Goal: Transaction & Acquisition: Purchase product/service

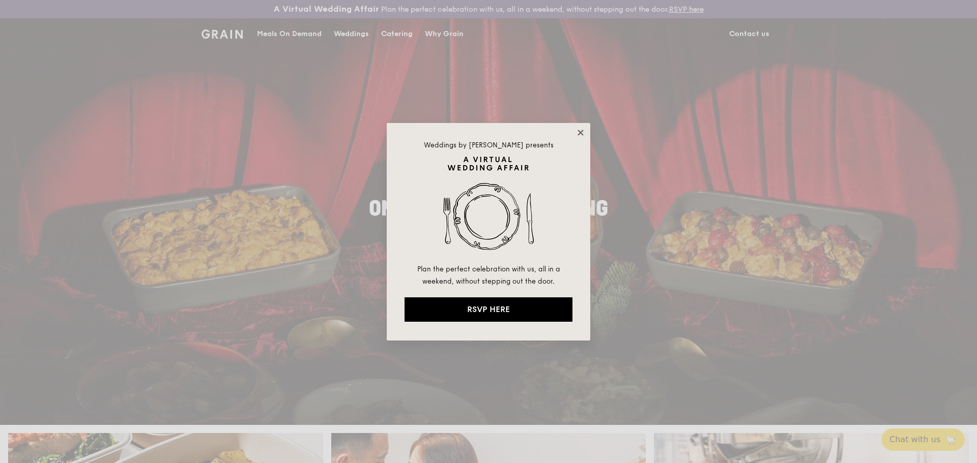
click at [582, 131] on icon at bounding box center [580, 133] width 6 height 6
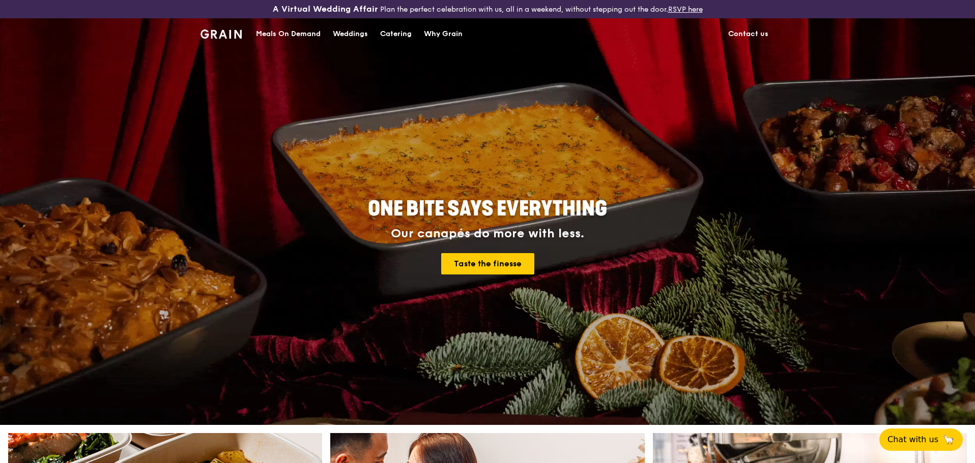
click at [308, 33] on div "Meals On Demand" at bounding box center [288, 34] width 65 height 31
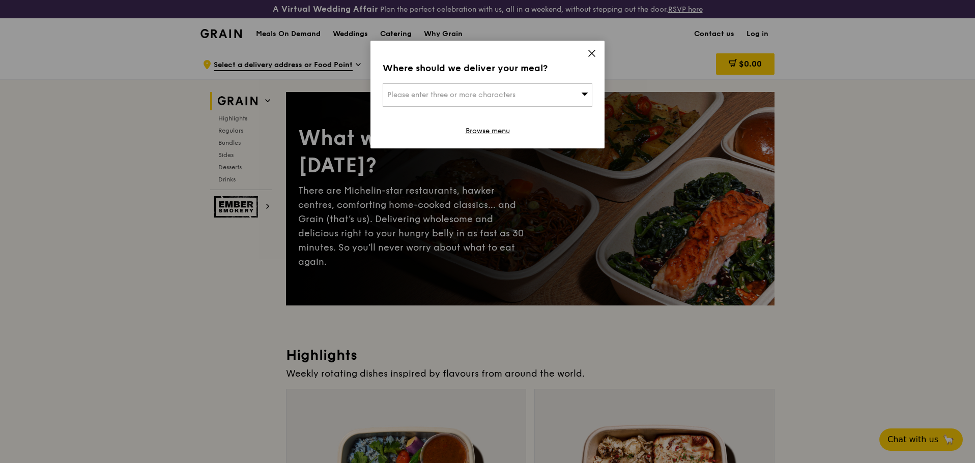
click at [483, 99] on span "Please enter three or more characters" at bounding box center [451, 95] width 128 height 9
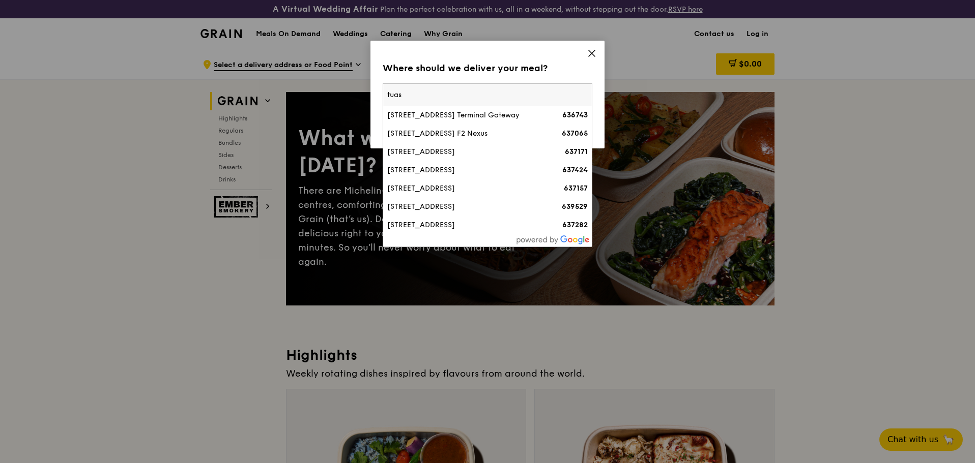
drag, startPoint x: 388, startPoint y: 97, endPoint x: 418, endPoint y: 103, distance: 30.6
click at [388, 96] on input "tuas" at bounding box center [487, 95] width 209 height 22
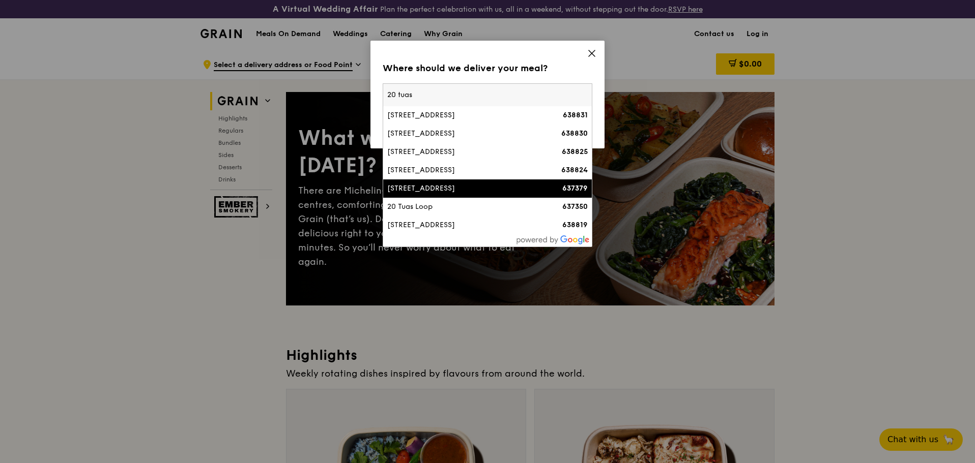
type input "20 tuas"
click at [446, 185] on div "[STREET_ADDRESS]" at bounding box center [462, 189] width 151 height 10
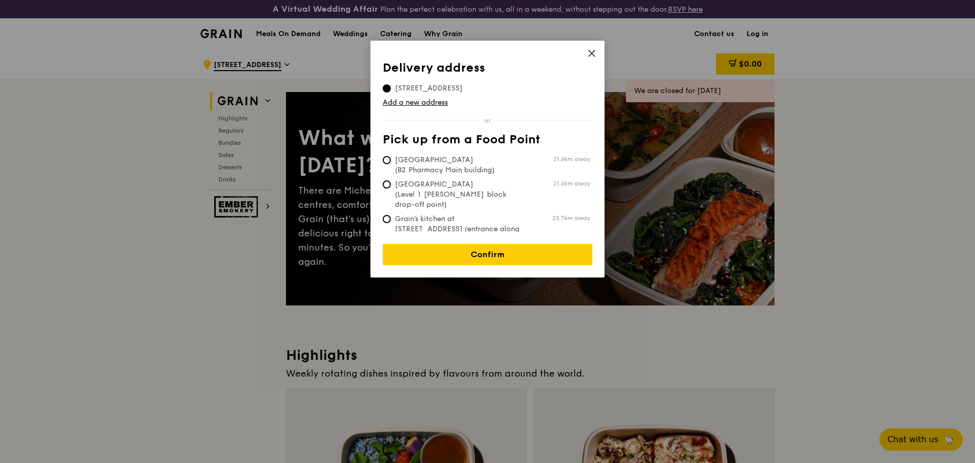
click at [437, 167] on span "[GEOGRAPHIC_DATA] (B2 Pharmacy Main building)" at bounding box center [459, 165] width 152 height 20
click at [391, 164] on input "[GEOGRAPHIC_DATA] (B2 Pharmacy Main building) 21.6km away" at bounding box center [387, 160] width 8 height 8
radio input "true"
click at [397, 90] on span "[STREET_ADDRESS]" at bounding box center [429, 88] width 92 height 10
click at [391, 90] on input "[STREET_ADDRESS]" at bounding box center [387, 88] width 8 height 8
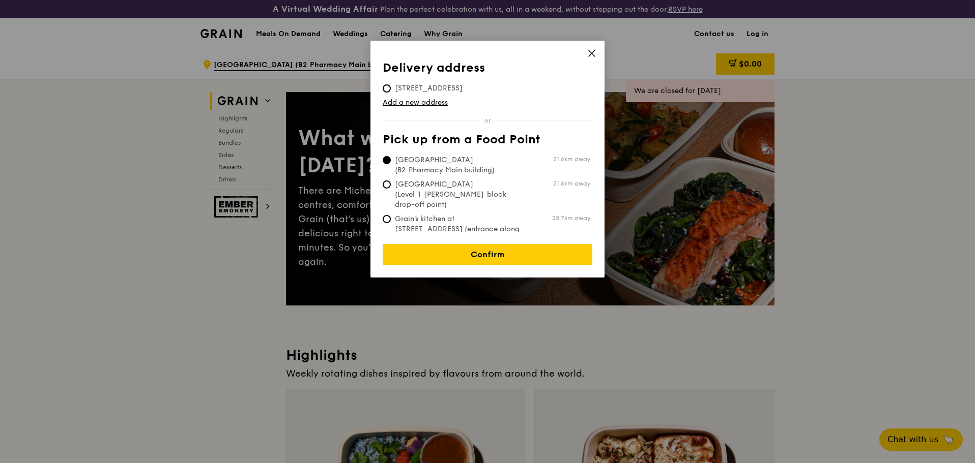
radio input "true"
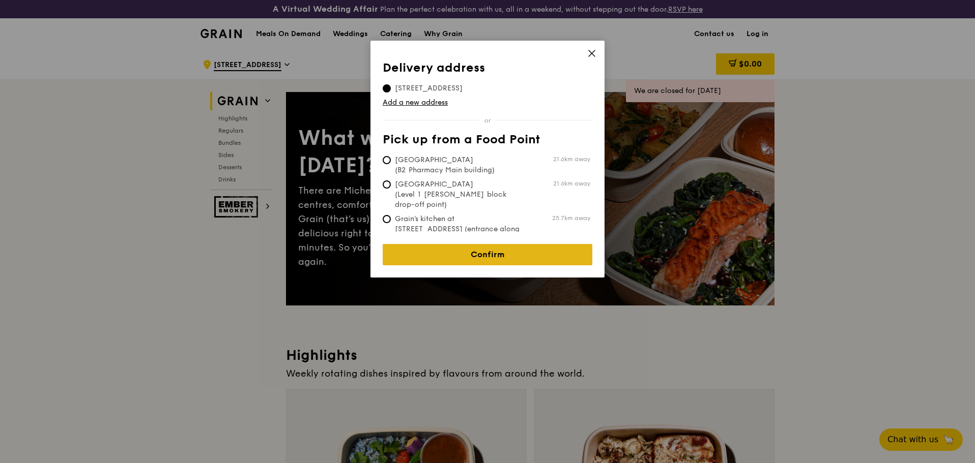
click at [486, 247] on link "Confirm" at bounding box center [488, 254] width 210 height 21
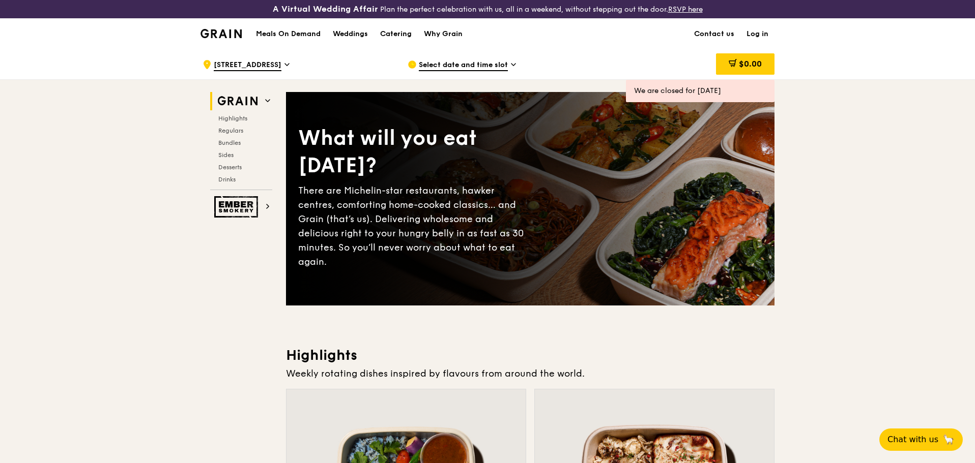
click at [486, 65] on span "Select date and time slot" at bounding box center [463, 65] width 89 height 11
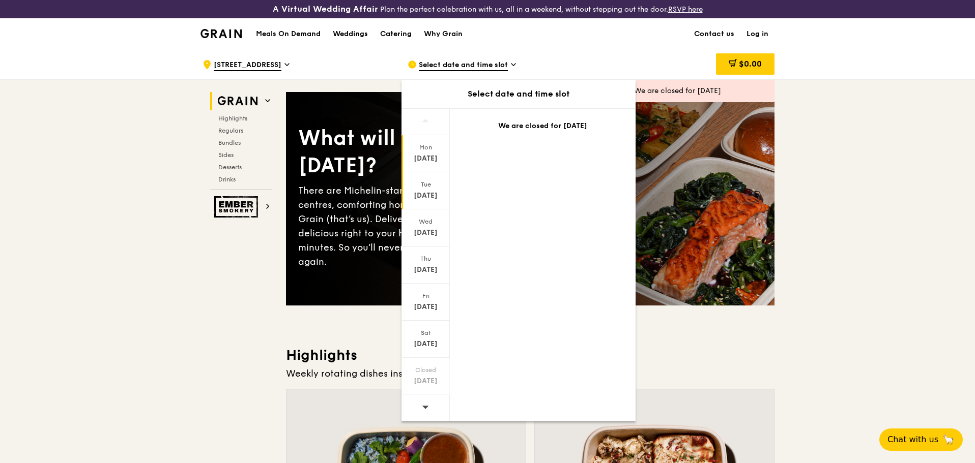
click at [427, 193] on div "[DATE]" at bounding box center [425, 196] width 45 height 10
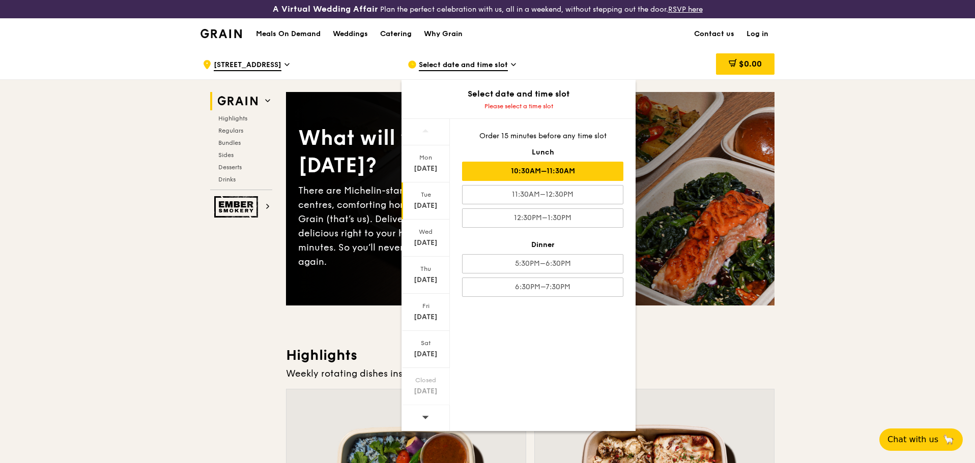
click at [581, 175] on div "10:30AM–11:30AM" at bounding box center [542, 171] width 161 height 19
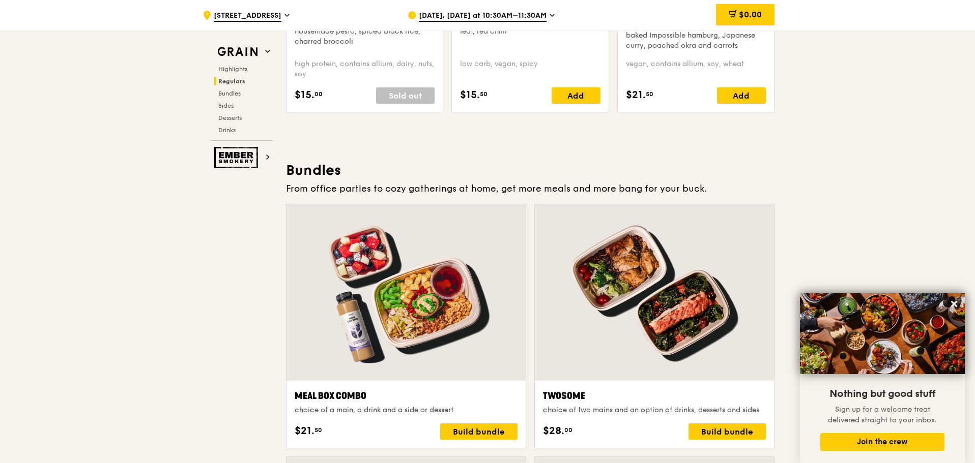
scroll to position [1373, 0]
